Goal: Information Seeking & Learning: Learn about a topic

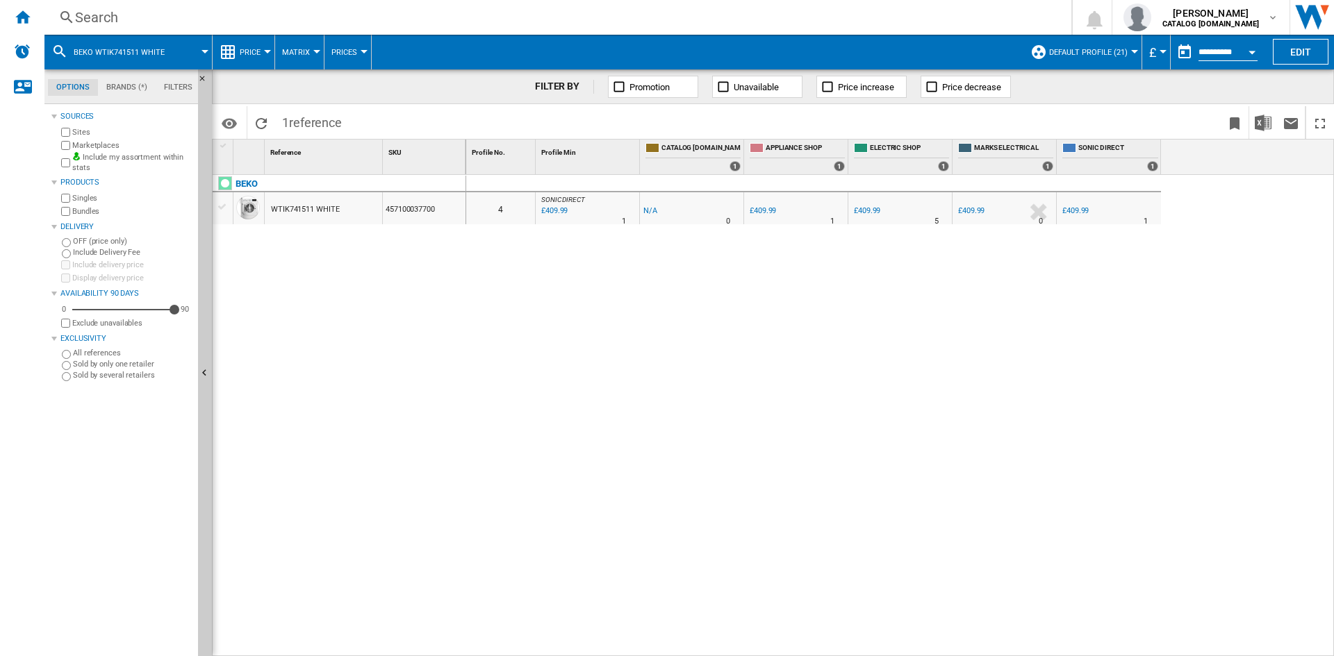
click at [97, 19] on div "Search" at bounding box center [555, 17] width 960 height 19
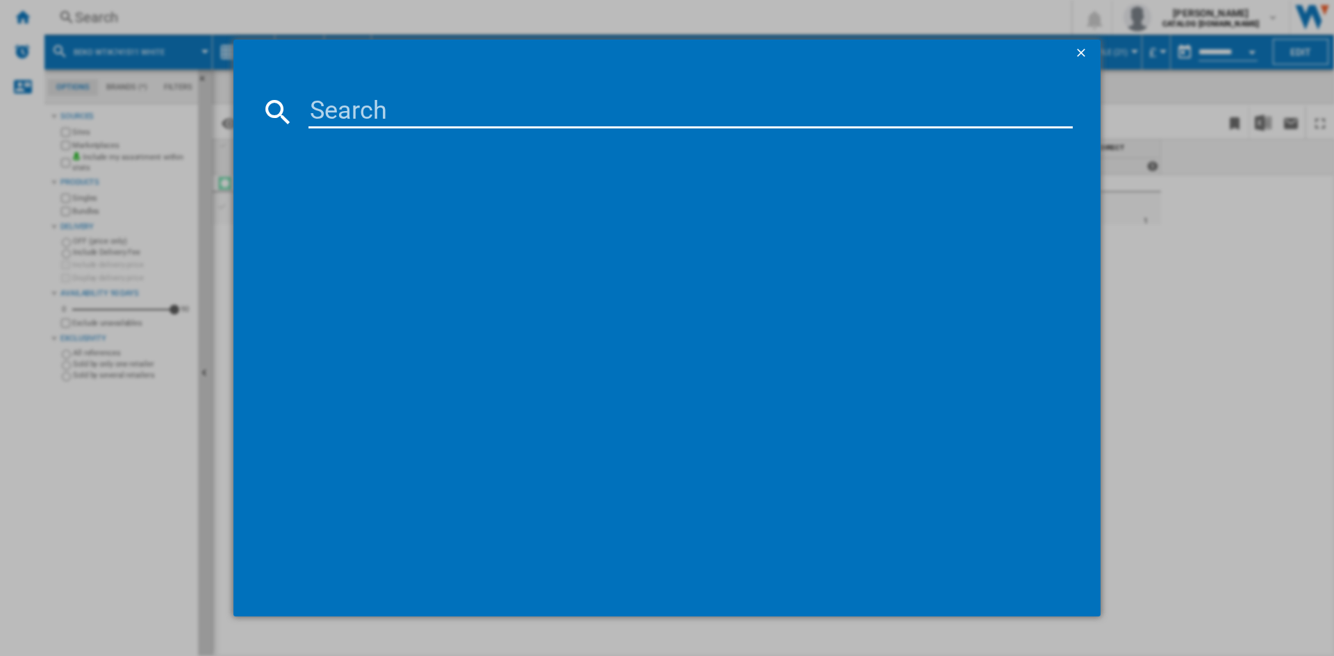
click at [402, 117] on input at bounding box center [690, 111] width 764 height 33
type input "CLB60FCA"
click at [370, 204] on div "LEISURE CLB60FCA ANTHRACITE" at bounding box center [676, 202] width 750 height 14
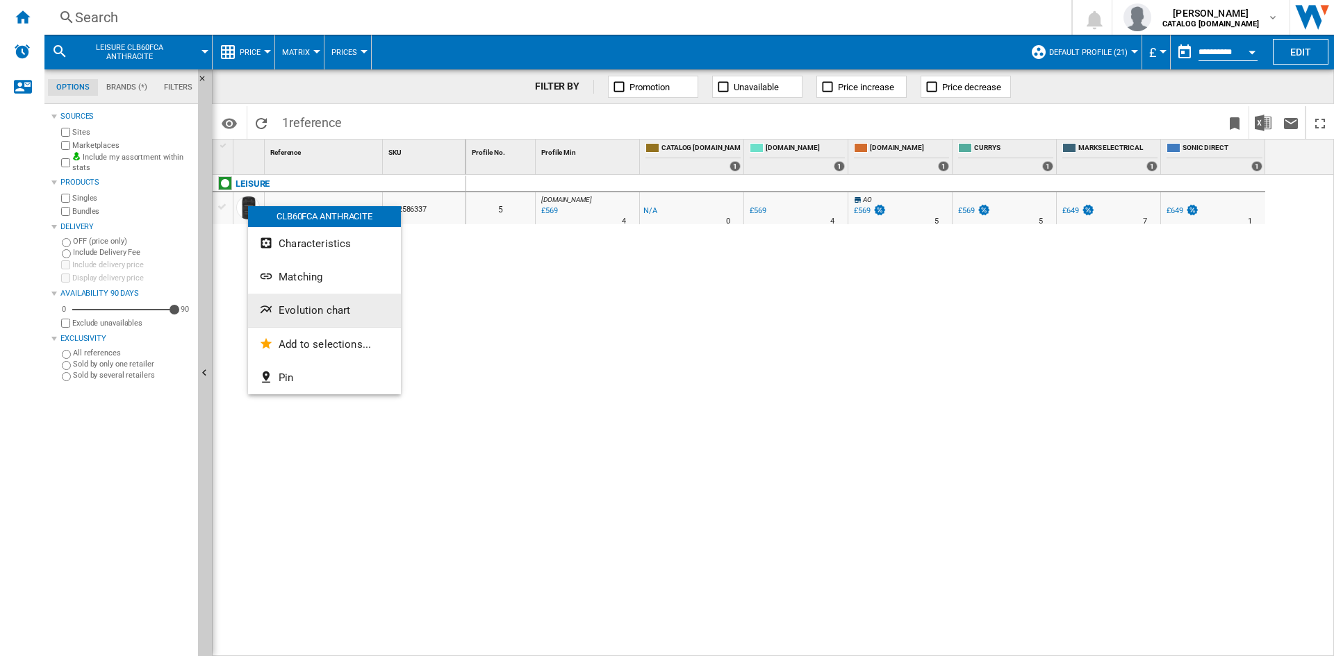
click at [327, 308] on span "Evolution chart" at bounding box center [315, 310] width 72 height 13
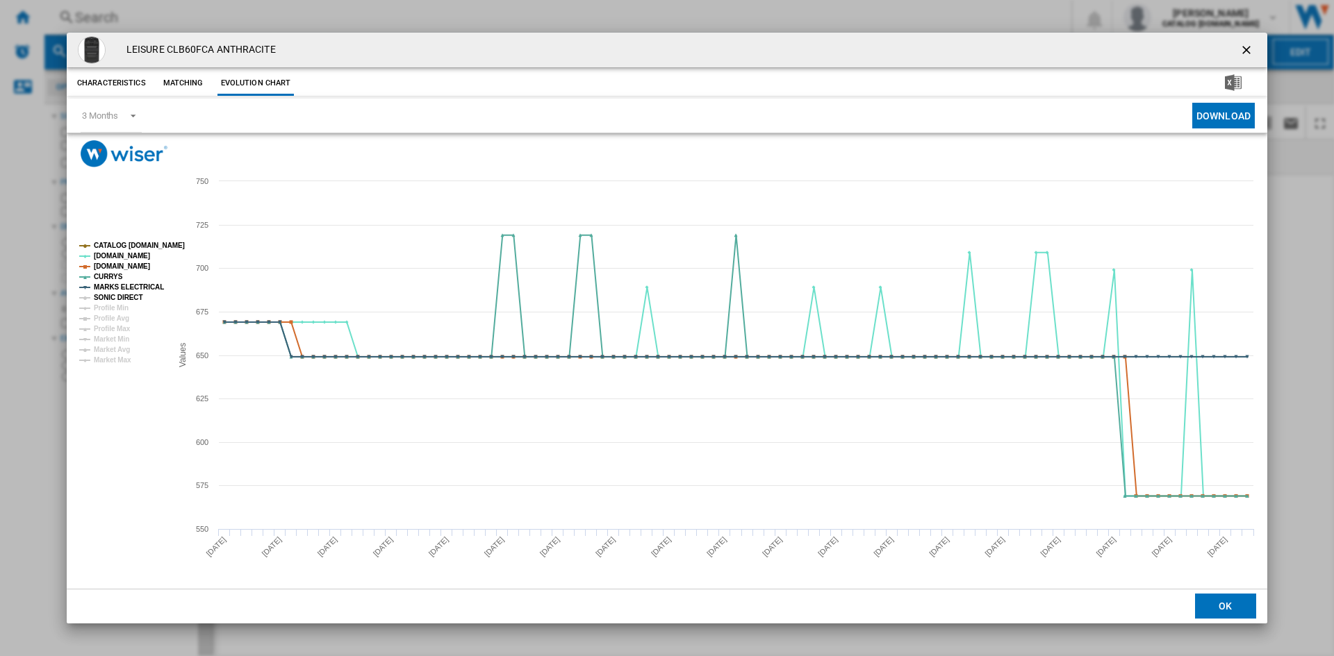
click at [106, 299] on tspan "SONIC DIRECT" at bounding box center [118, 298] width 49 height 8
drag, startPoint x: 1248, startPoint y: 51, endPoint x: 1220, endPoint y: 52, distance: 28.5
click at [1248, 51] on ng-md-icon "getI18NText('BUTTONS.CLOSE_DIALOG')" at bounding box center [1247, 51] width 17 height 17
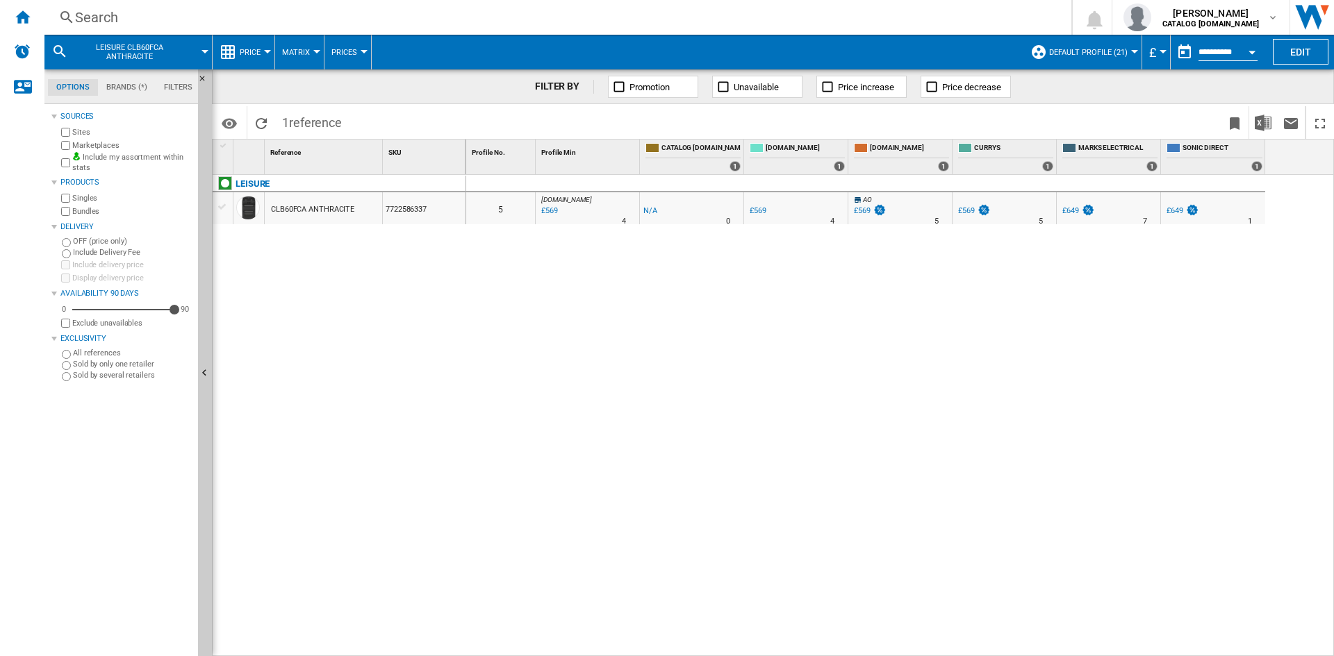
click at [109, 17] on div "Search" at bounding box center [555, 17] width 960 height 19
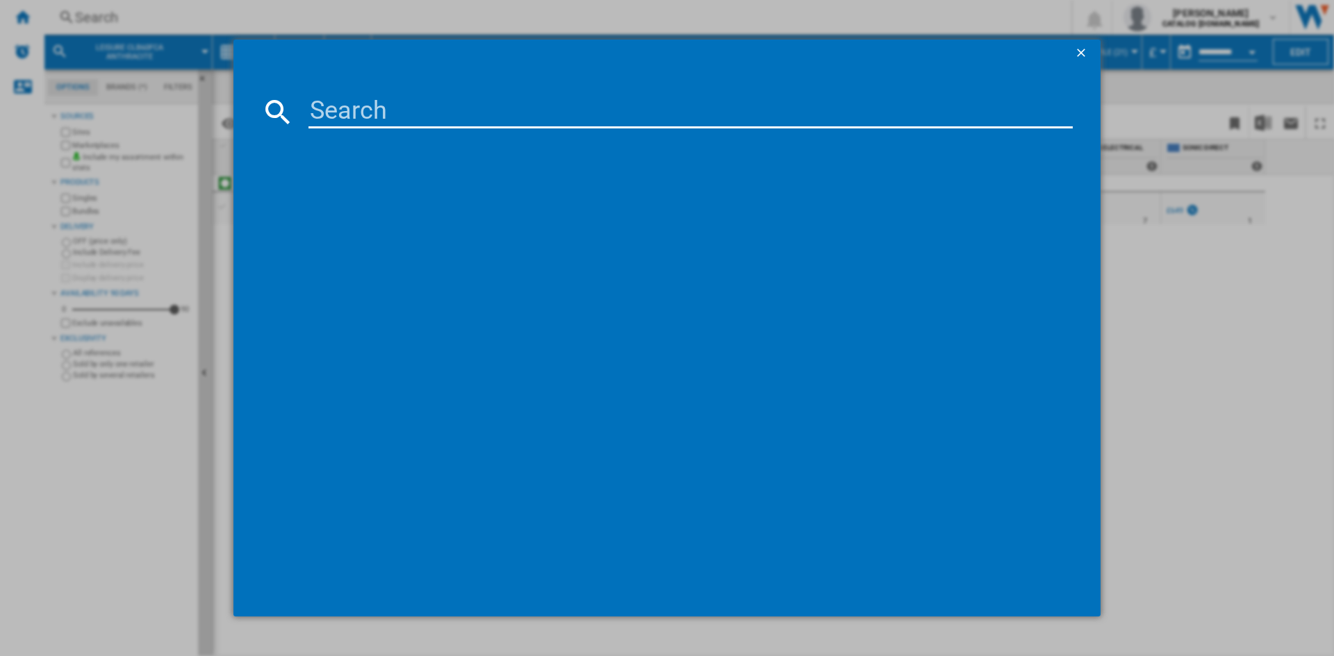
click at [349, 117] on input at bounding box center [690, 111] width 764 height 33
type input "CLB60FCC"
click at [372, 199] on div "LEISURE CLB60FCC CREAM" at bounding box center [676, 202] width 750 height 14
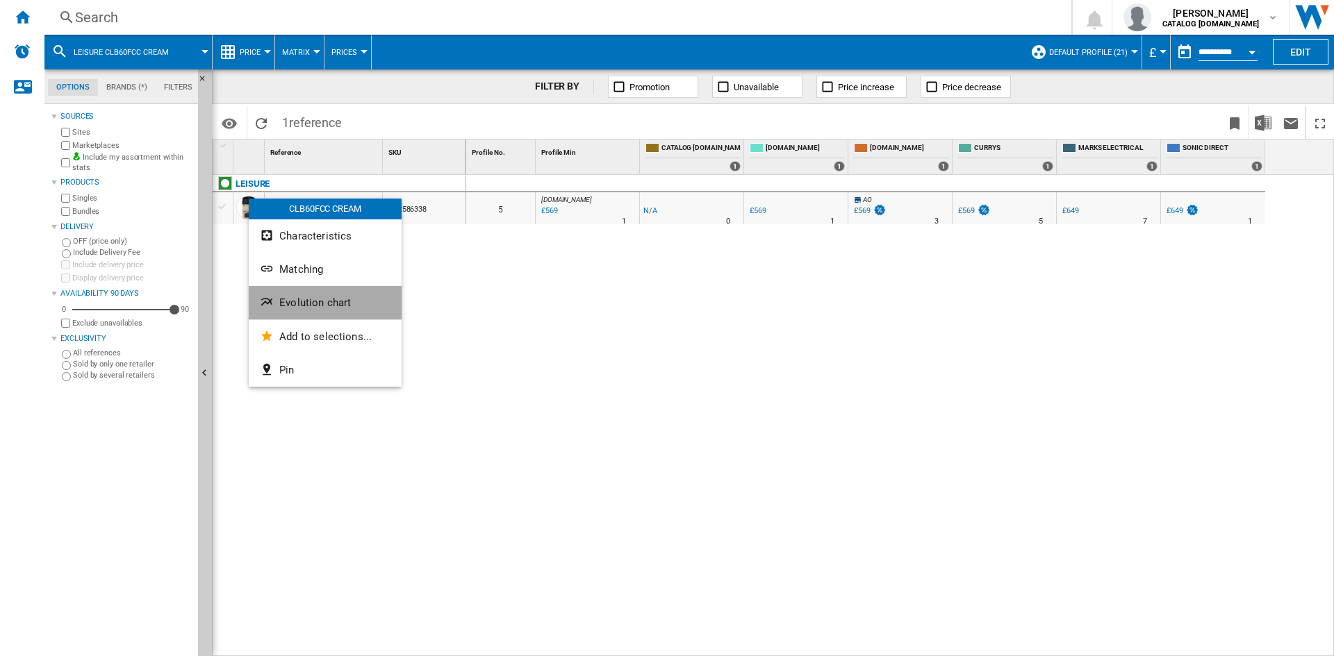
click at [338, 301] on span "Evolution chart" at bounding box center [315, 303] width 72 height 13
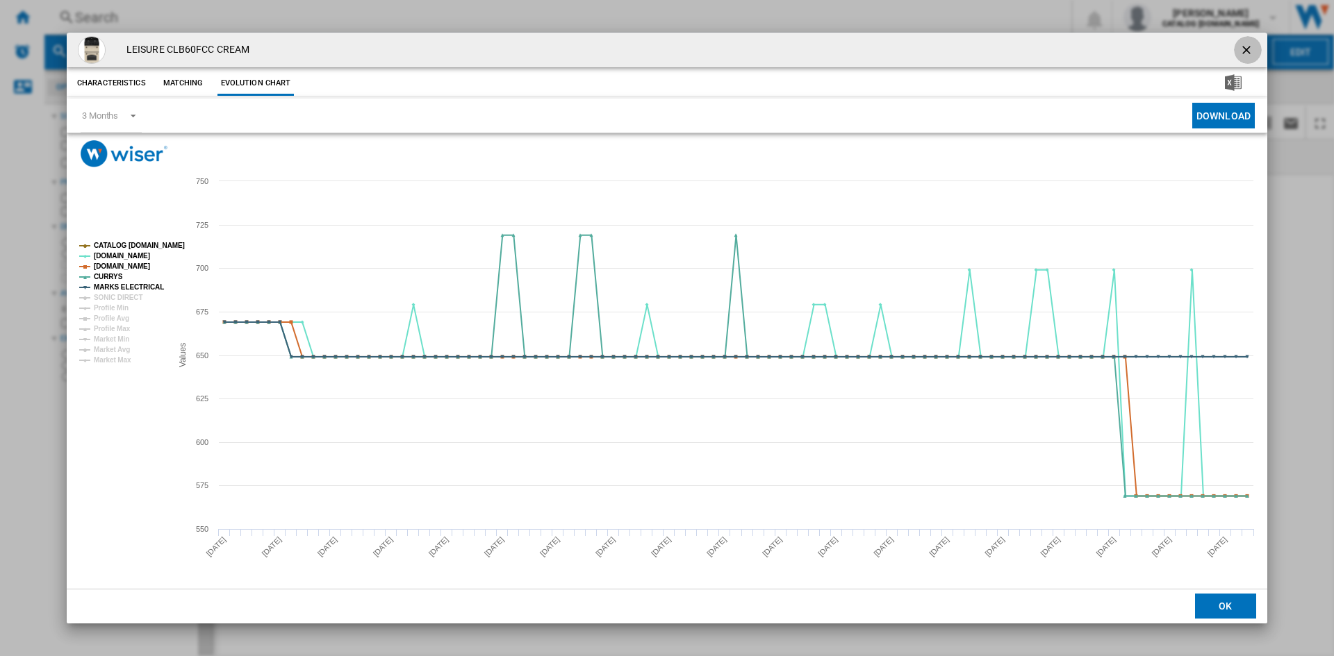
click at [1244, 54] on ng-md-icon "getI18NText('BUTTONS.CLOSE_DIALOG')" at bounding box center [1247, 51] width 17 height 17
